Goal: Task Accomplishment & Management: Use online tool/utility

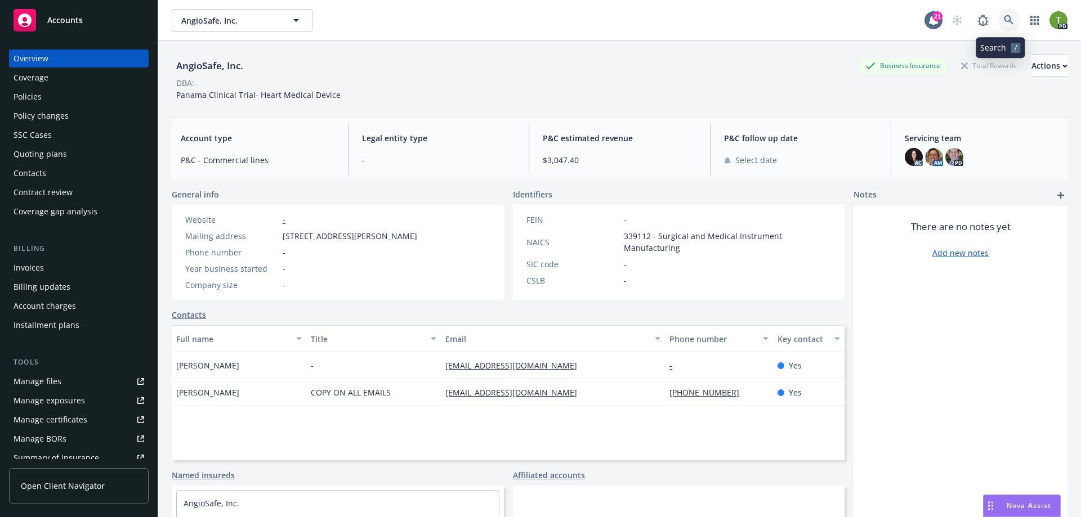
click at [1004, 17] on icon at bounding box center [1009, 20] width 10 height 10
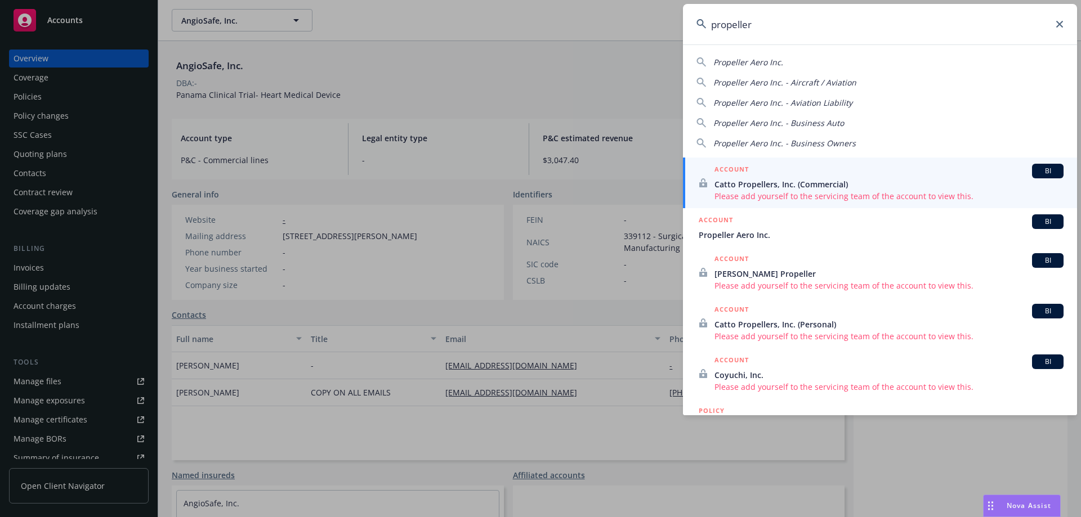
click at [757, 67] on span "Propeller Aero Inc." at bounding box center [748, 62] width 70 height 11
type input "Propeller Aero Inc."
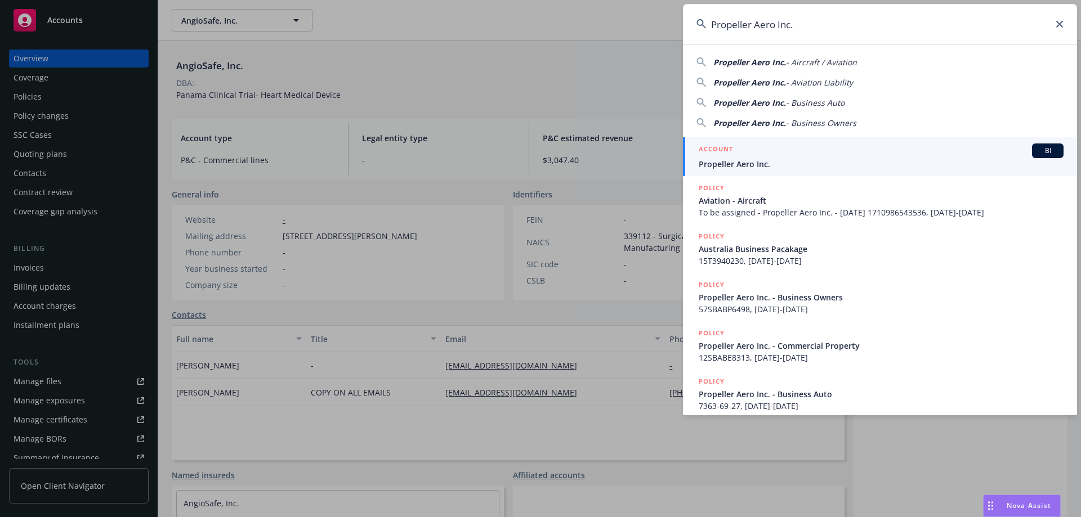
click at [755, 164] on span "Propeller Aero Inc." at bounding box center [881, 164] width 365 height 12
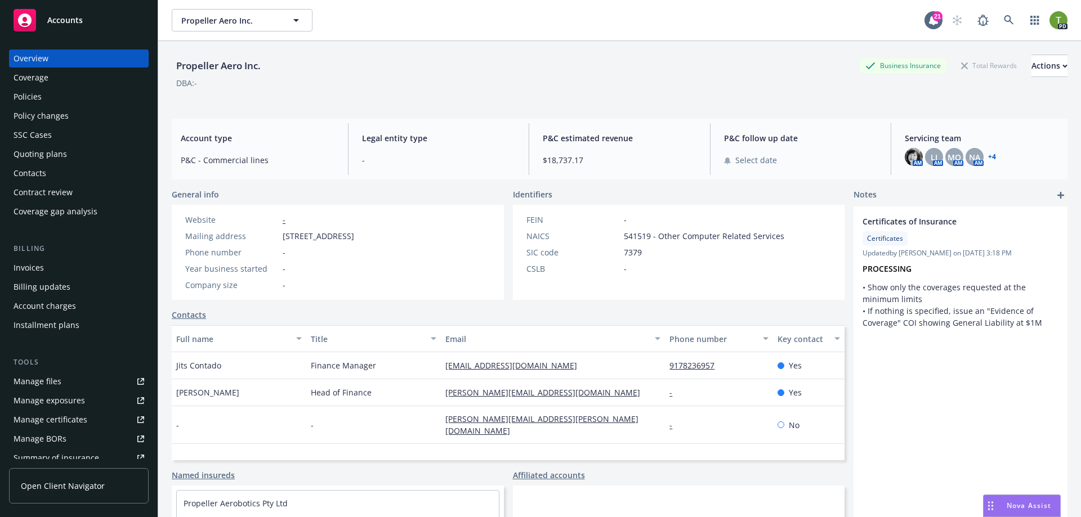
click at [16, 93] on div "Policies" at bounding box center [28, 97] width 28 height 18
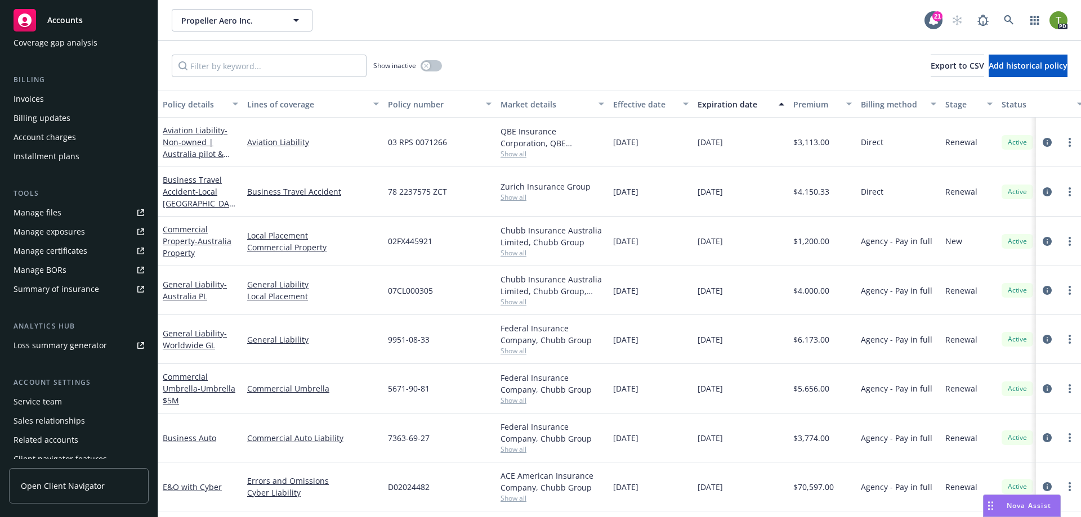
scroll to position [197, 0]
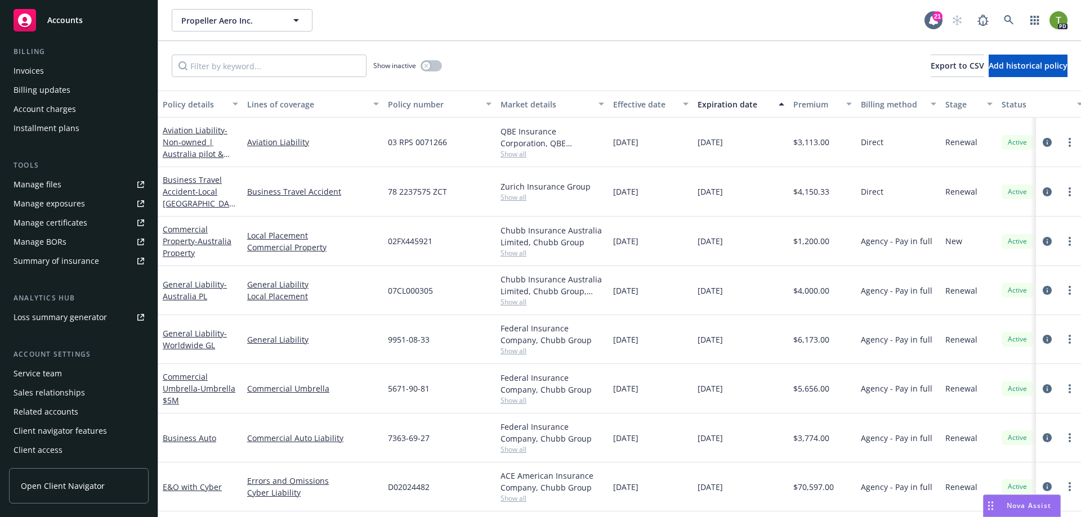
click at [71, 267] on div "Summary of insurance" at bounding box center [57, 261] width 86 height 18
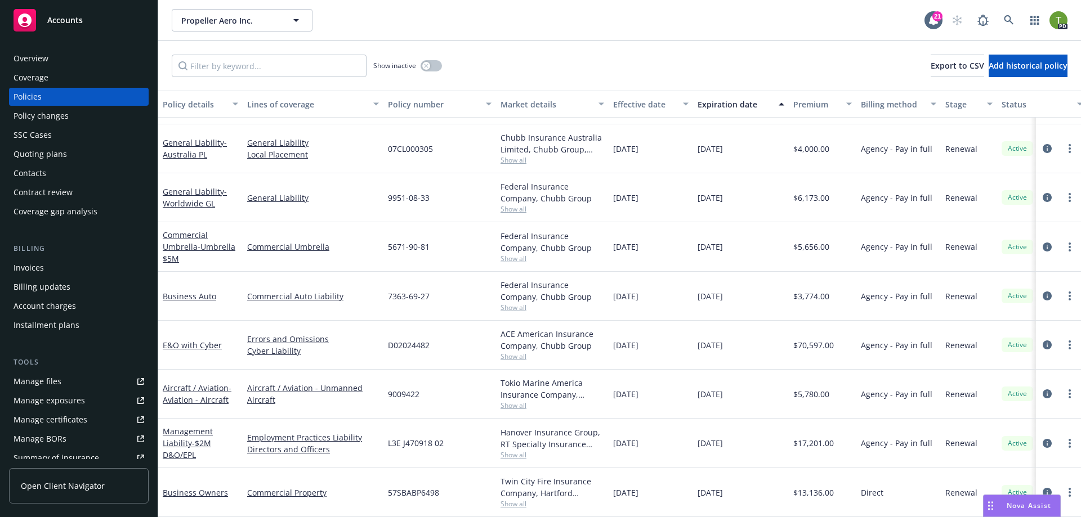
scroll to position [0, 0]
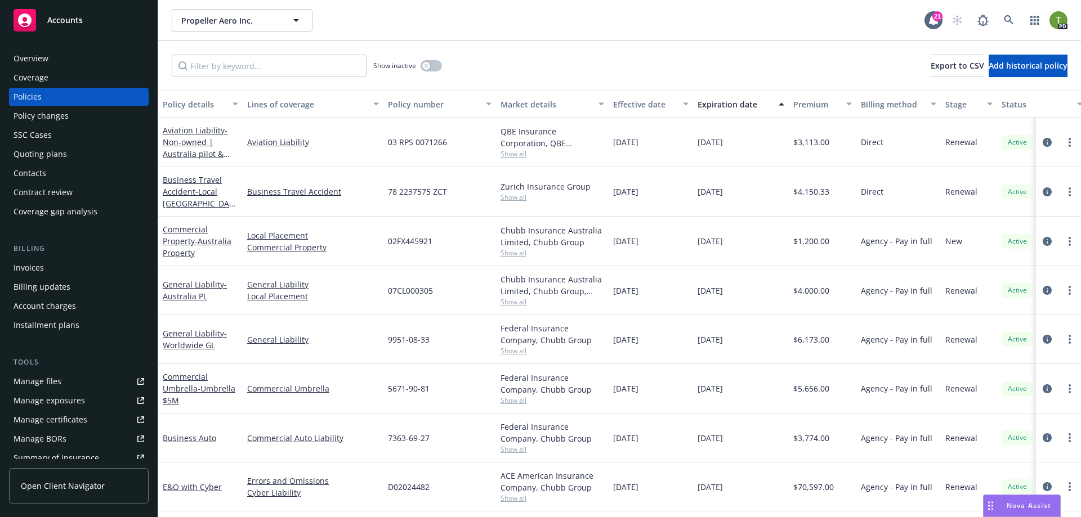
click at [24, 56] on div "Overview" at bounding box center [31, 59] width 35 height 18
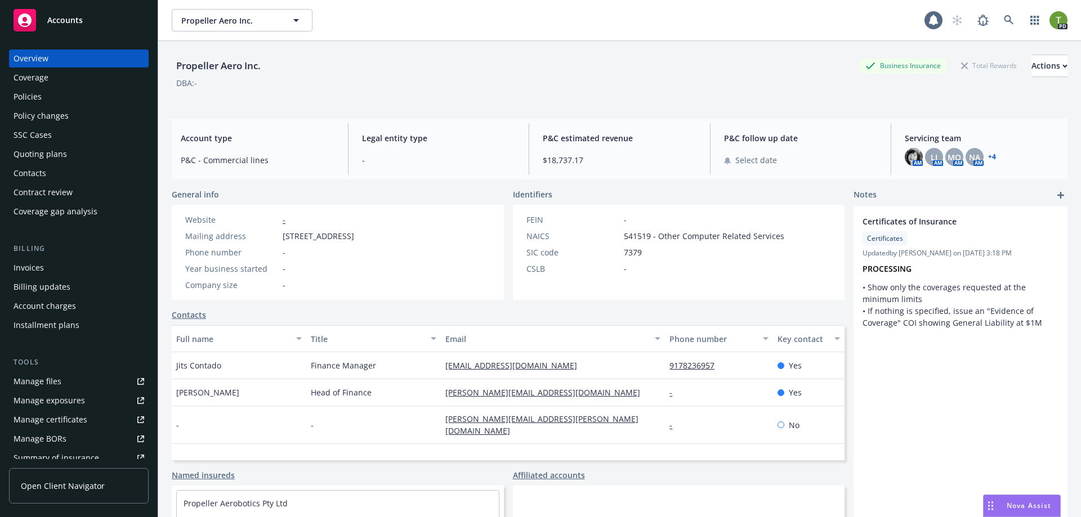
click at [988, 155] on link "+ 4" at bounding box center [992, 157] width 8 height 7
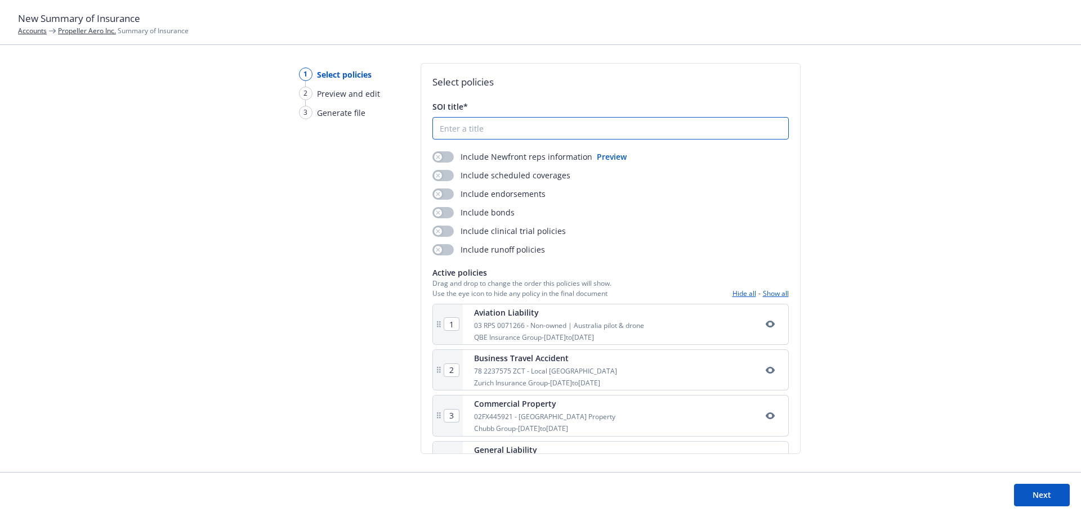
click at [459, 129] on input "SOI title*" at bounding box center [610, 128] width 355 height 21
type input "Summary"
click at [1033, 489] on button "Next" at bounding box center [1042, 495] width 56 height 23
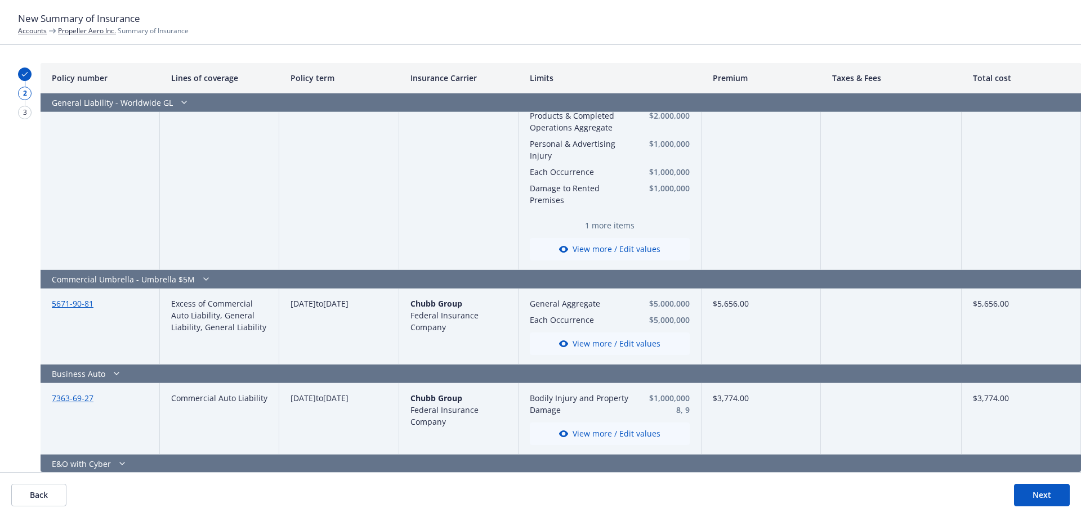
scroll to position [258, 0]
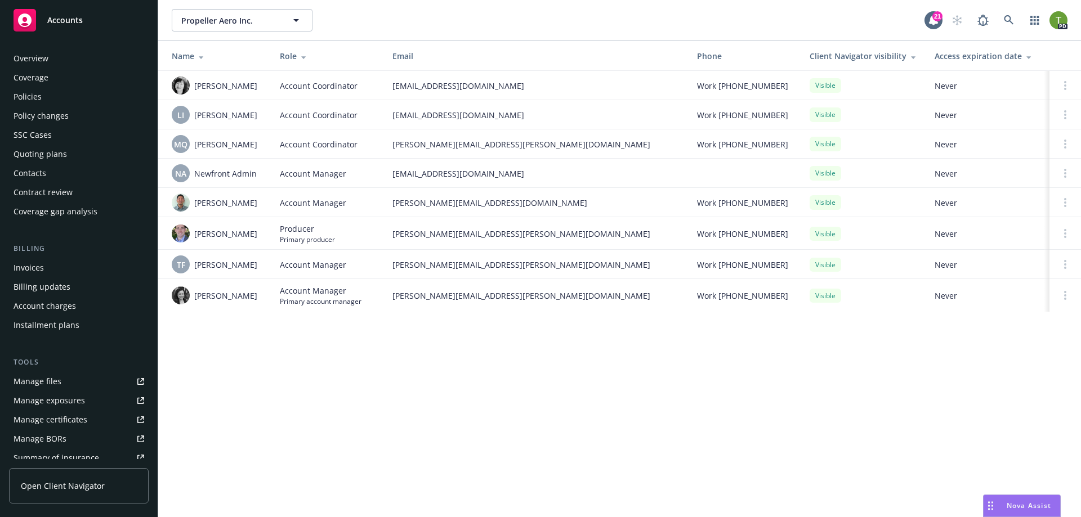
click at [43, 99] on div "Policies" at bounding box center [79, 97] width 131 height 18
